Goal: Navigation & Orientation: Find specific page/section

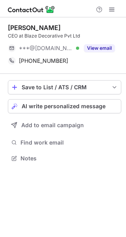
scroll to position [153, 126]
